Goal: Task Accomplishment & Management: Manage account settings

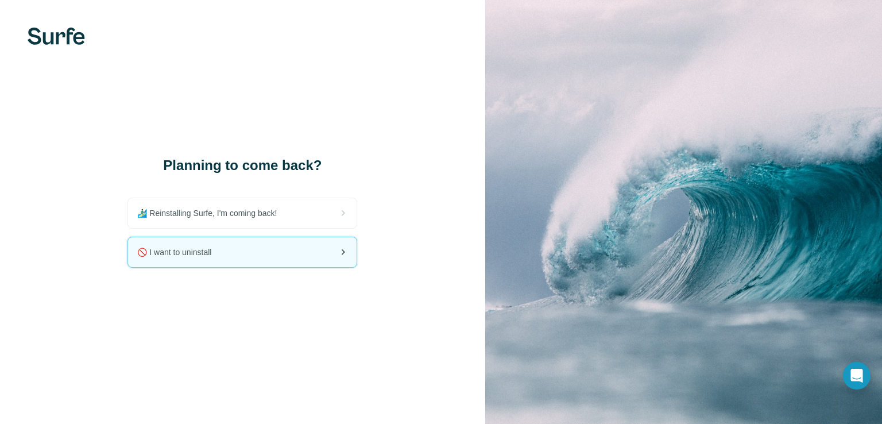
click at [218, 254] on span "🚫 I want to uninstall" at bounding box center [178, 251] width 83 height 11
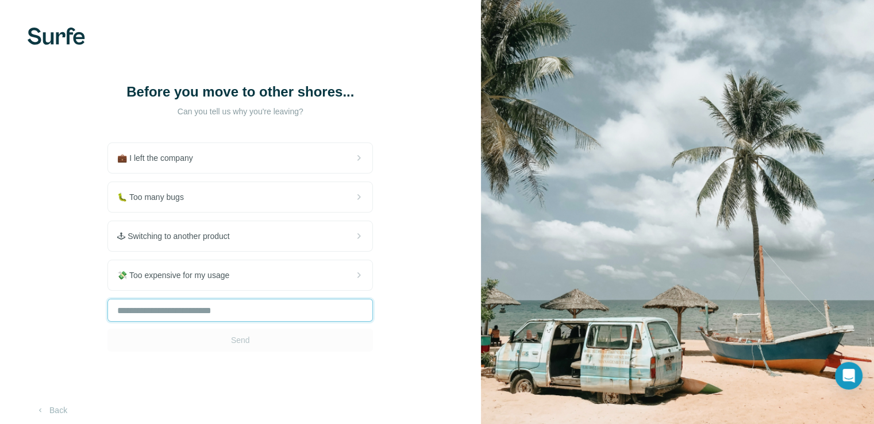
click at [215, 307] on input "text" at bounding box center [239, 310] width 265 height 23
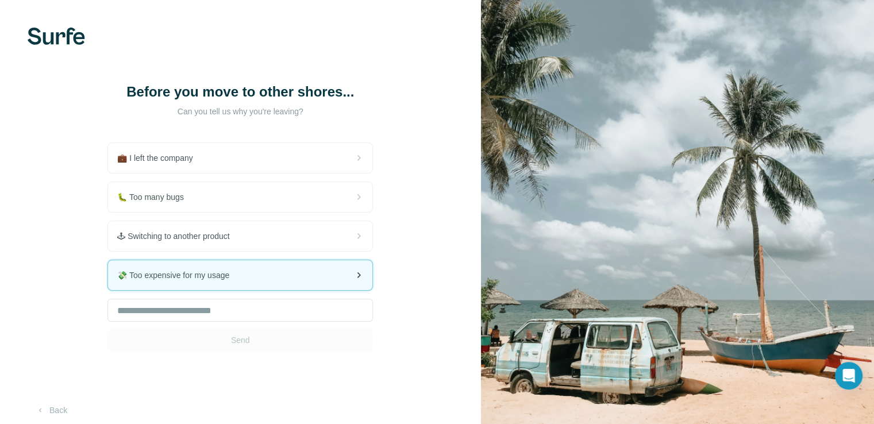
click at [295, 279] on div "💸 Too expensive for my usage" at bounding box center [240, 275] width 264 height 30
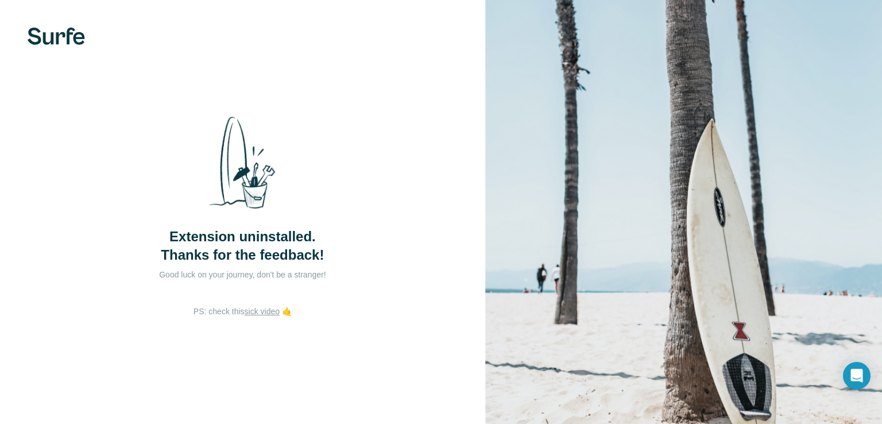
click at [333, 176] on div "Extension uninstalled. Thanks for the feedback!" at bounding box center [243, 185] width 230 height 157
click at [439, 55] on div "Extension uninstalled. Thanks for the feedback! Good luck on your journey, don'…" at bounding box center [242, 212] width 485 height 424
